Goal: Find specific page/section: Find specific page/section

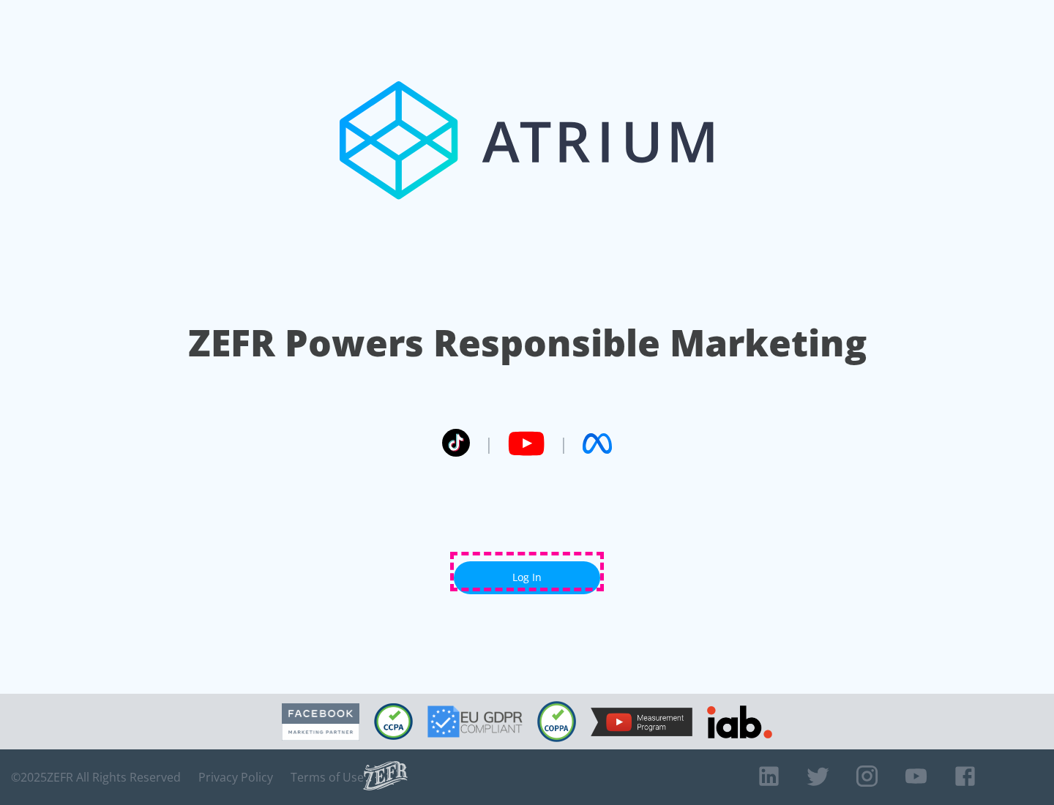
click at [527, 571] on link "Log In" at bounding box center [527, 577] width 146 height 33
